Goal: Task Accomplishment & Management: Use online tool/utility

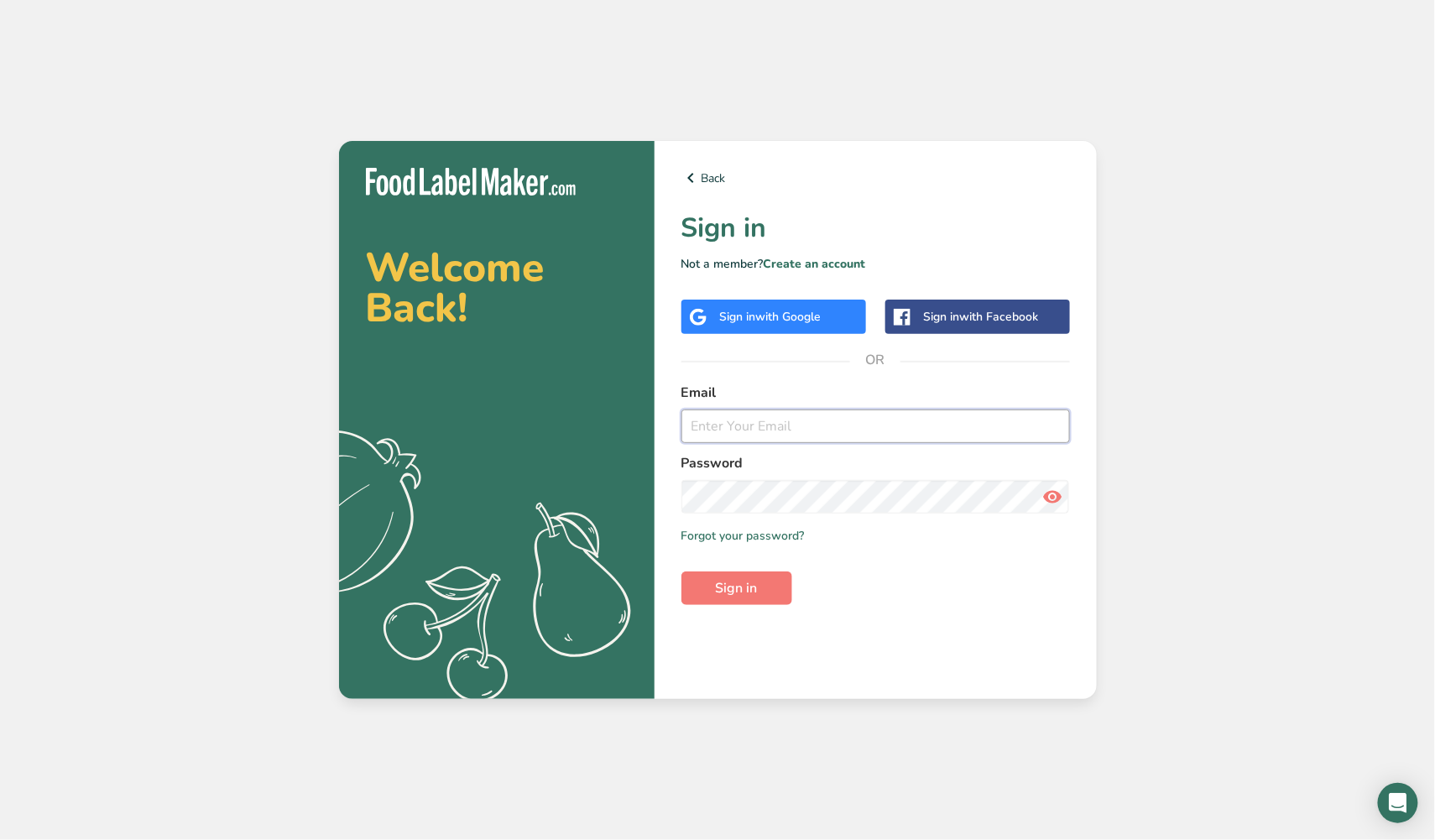
type input "[EMAIL_ADDRESS][DOMAIN_NAME]"
click at [737, 586] on button "Sign in" at bounding box center [736, 588] width 111 height 34
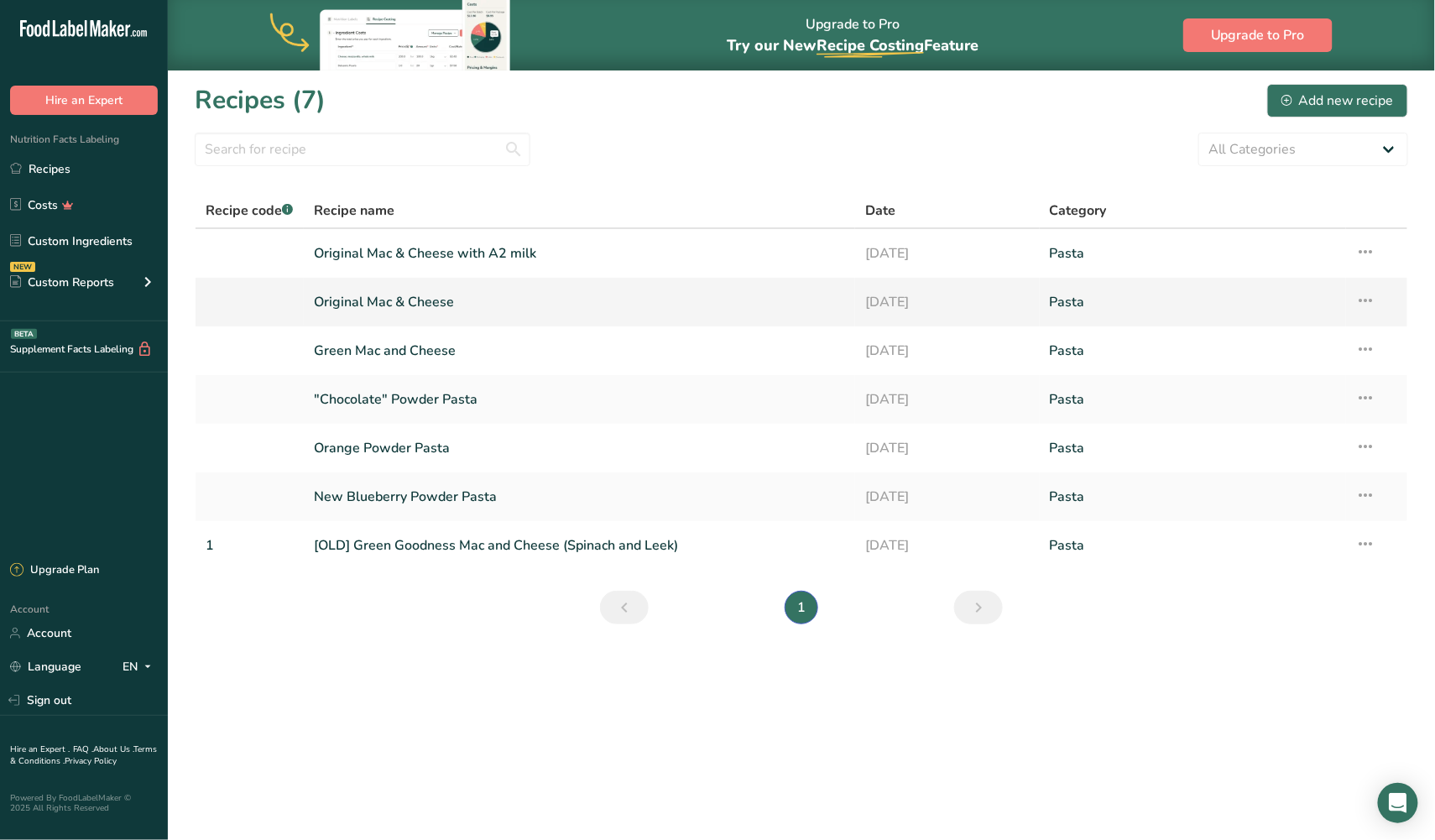
click at [402, 298] on link "Original Mac & Cheese" at bounding box center [580, 302] width 532 height 36
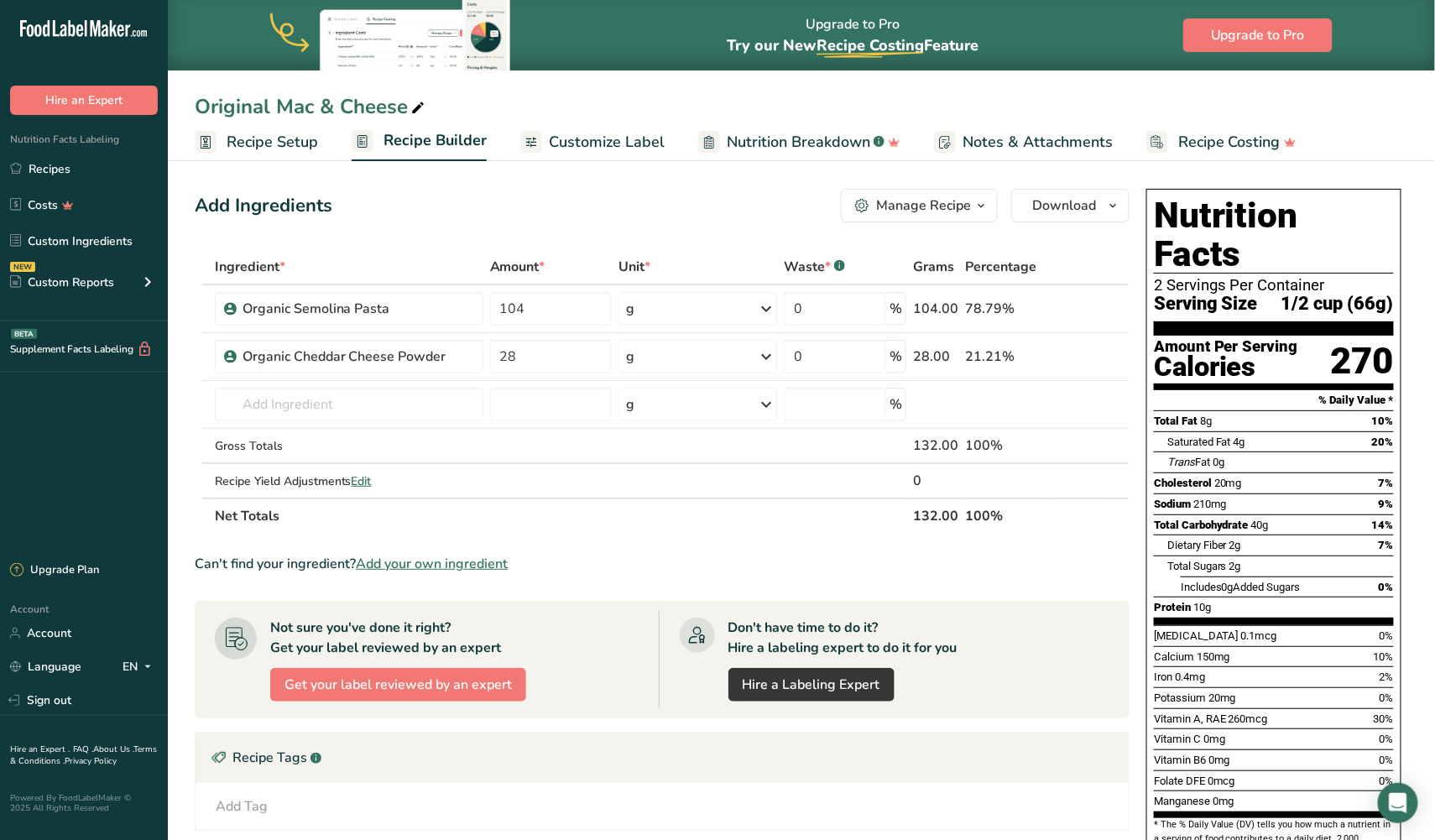
click at [417, 110] on icon at bounding box center [417, 109] width 15 height 24
click at [213, 111] on input "Original Mac & Cheese" at bounding box center [802, 107] width 1214 height 31
type input "Pure Cheddar Mac & Cheese"
click at [177, 175] on section "Add Ingredients Manage Recipe Delete Recipe Duplicate Recipe Scale Recipe Save …" at bounding box center [802, 631] width 1267 height 954
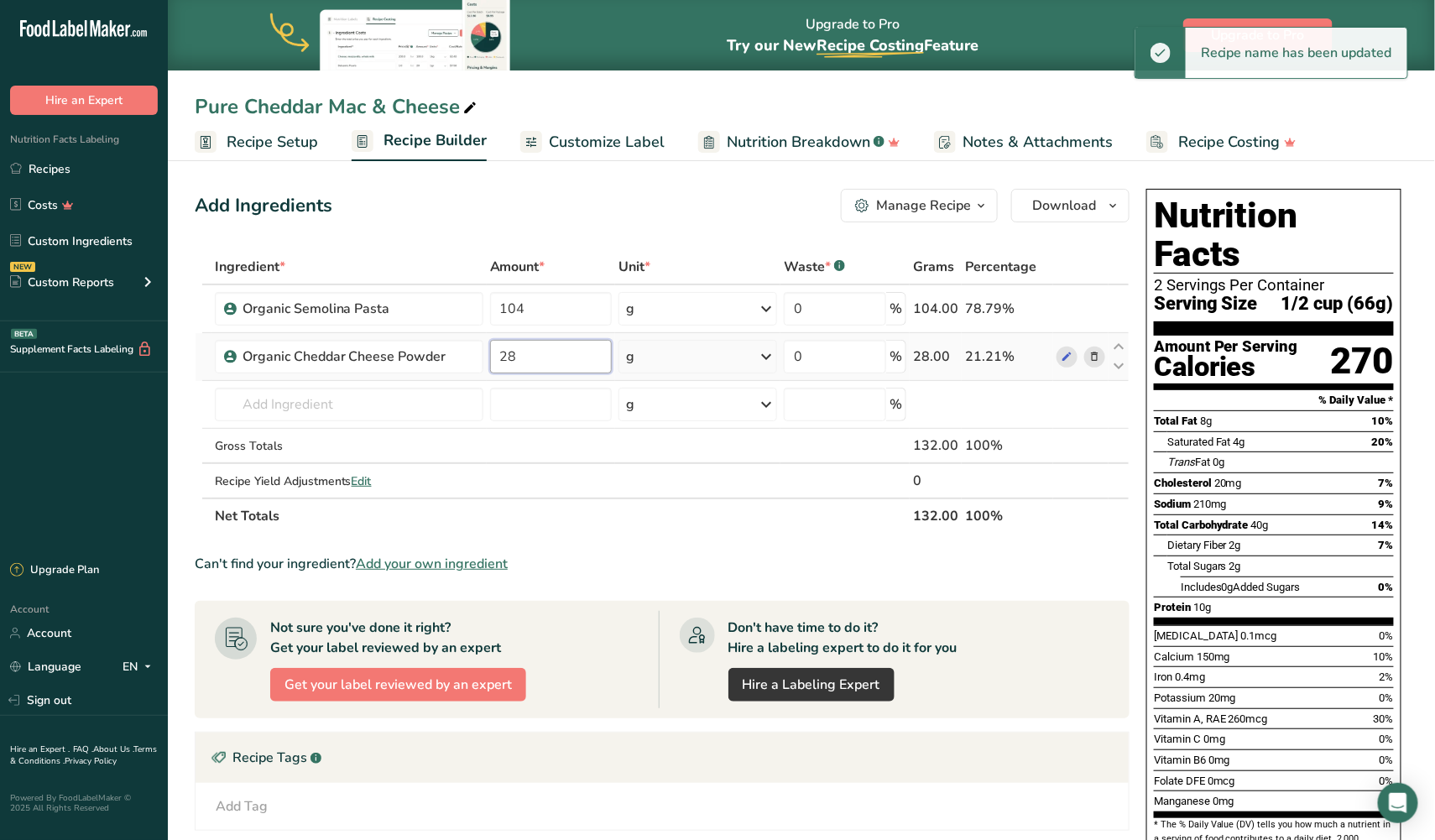
click at [511, 357] on input "28" at bounding box center [550, 357] width 122 height 34
type input "35"
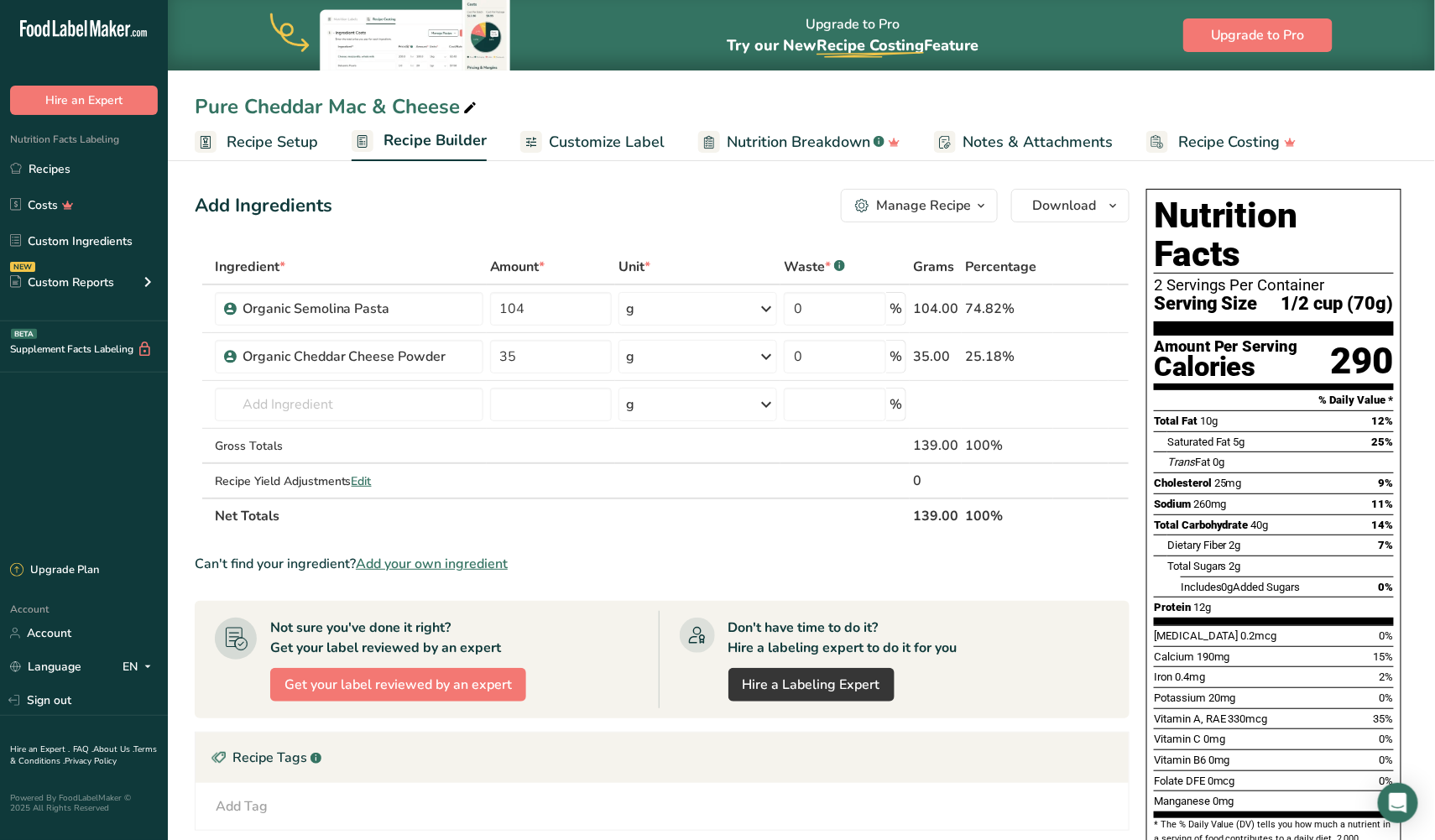
click at [591, 523] on th "Net Totals" at bounding box center [560, 516] width 699 height 36
